Goal: Task Accomplishment & Management: Use online tool/utility

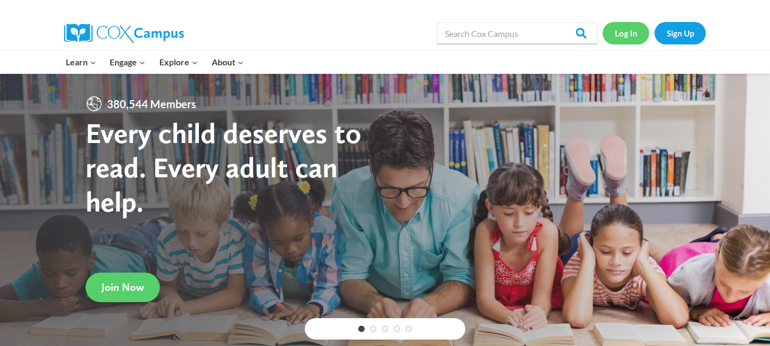
click at [640, 36] on link "Log In" at bounding box center [626, 33] width 47 height 22
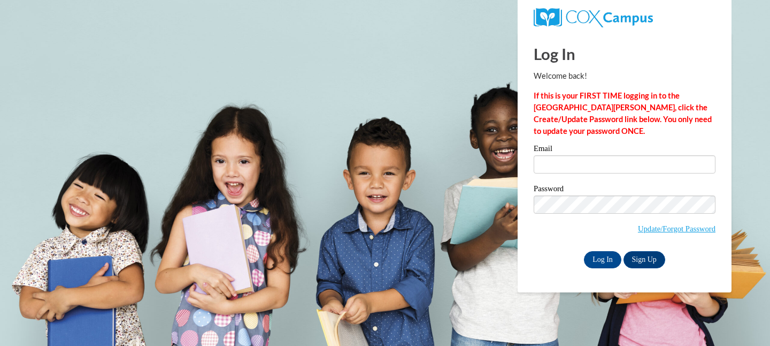
click at [594, 185] on label "Password" at bounding box center [625, 190] width 182 height 11
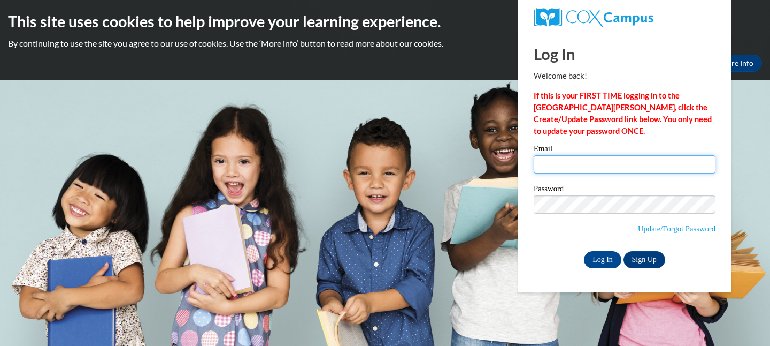
click at [594, 165] on input "Email" at bounding box center [625, 164] width 182 height 18
type input "mgleason@waukesha.k12.wi.us"
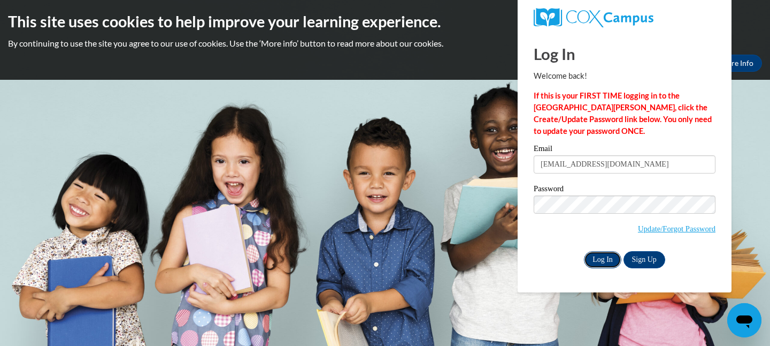
click at [607, 263] on input "Log In" at bounding box center [602, 259] width 37 height 17
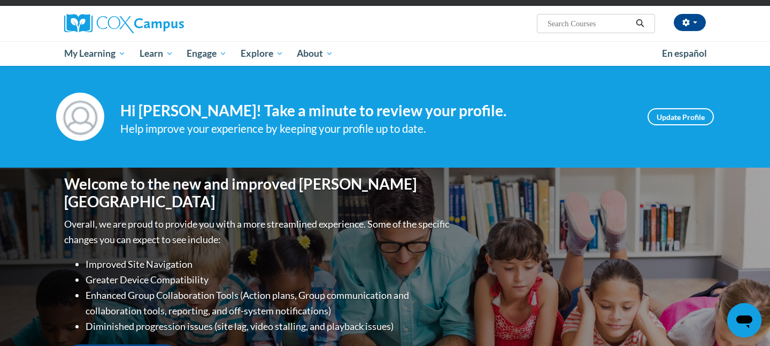
scroll to position [76, 0]
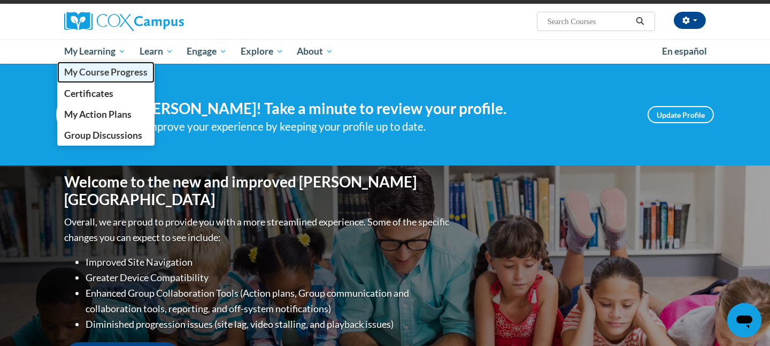
click at [106, 73] on span "My Course Progress" at bounding box center [105, 71] width 83 height 11
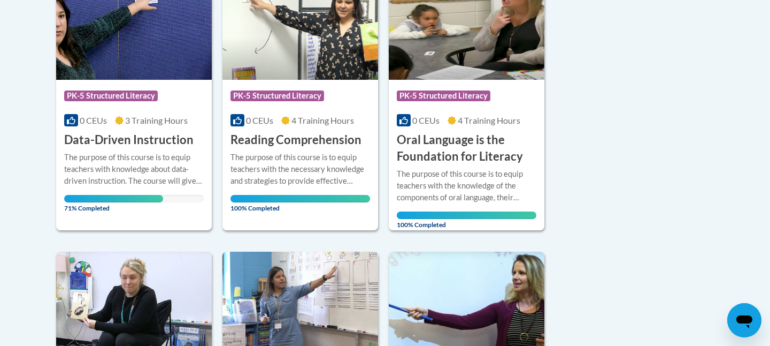
scroll to position [289, 0]
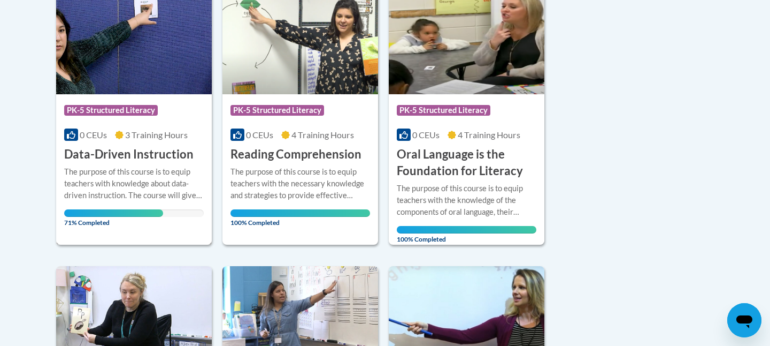
click at [158, 165] on div at bounding box center [134, 165] width 140 height 1
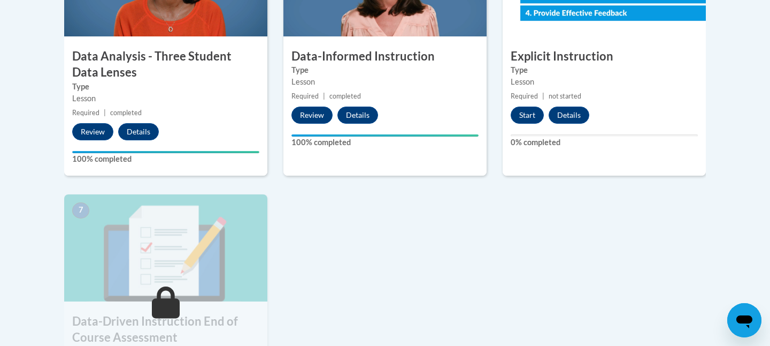
scroll to position [686, 0]
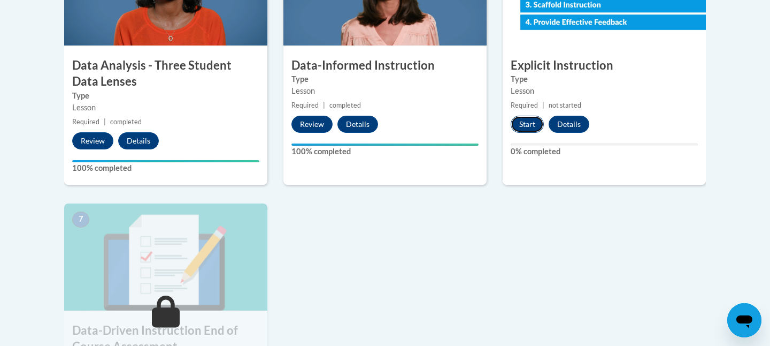
click at [522, 127] on button "Start" at bounding box center [527, 124] width 33 height 17
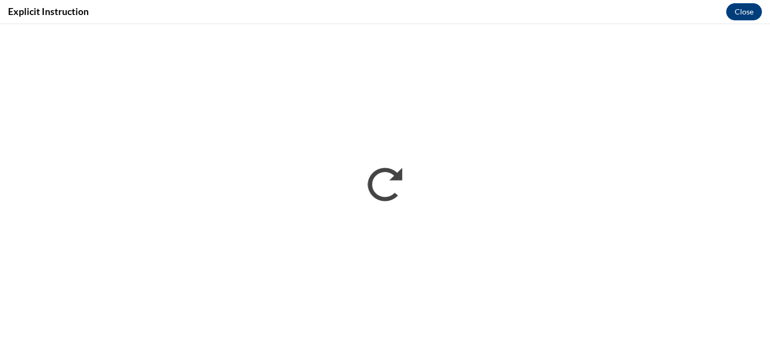
scroll to position [0, 0]
